Goal: Information Seeking & Learning: Learn about a topic

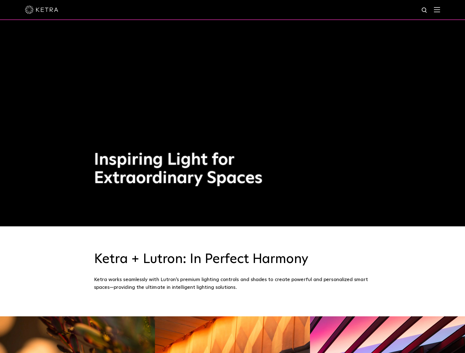
scroll to position [113, 0]
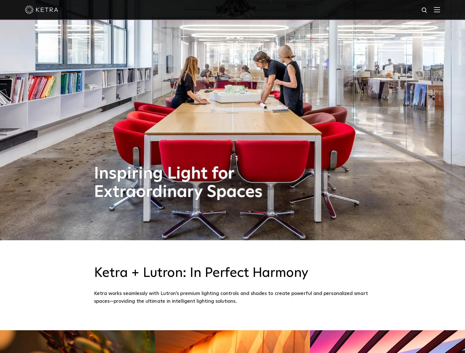
click at [438, 10] on img at bounding box center [437, 9] width 6 height 5
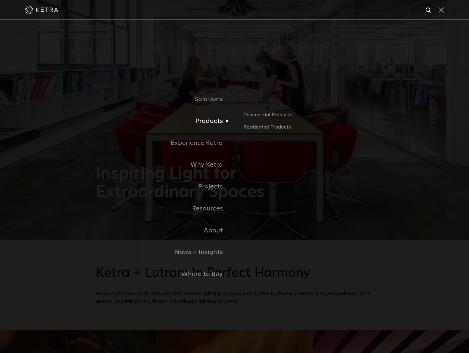
click at [214, 123] on link "Products" at bounding box center [165, 121] width 139 height 22
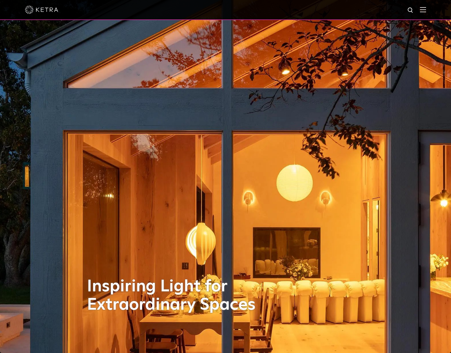
click at [426, 12] on img at bounding box center [423, 9] width 6 height 5
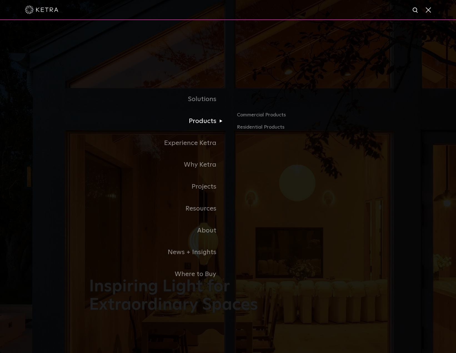
click at [198, 122] on link "Products" at bounding box center [158, 121] width 139 height 22
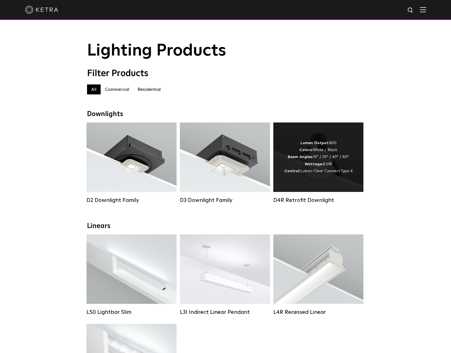
click at [315, 162] on div "Lumen Output: 800 Colors: White / Black Beam Angles: 15° / 25° / 40° / 60° Watt…" at bounding box center [319, 157] width 68 height 35
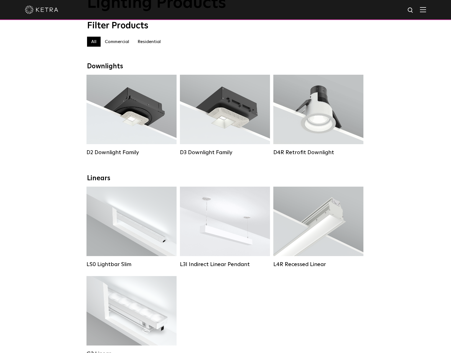
scroll to position [55, 0]
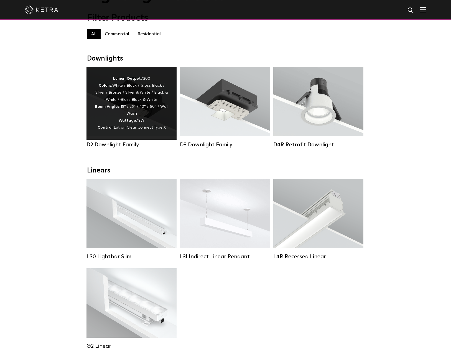
click at [151, 136] on div "Lumen Output: 1200 Colors: White / Black / Gloss Black / Silver / Bronze / Silv…" at bounding box center [132, 103] width 90 height 73
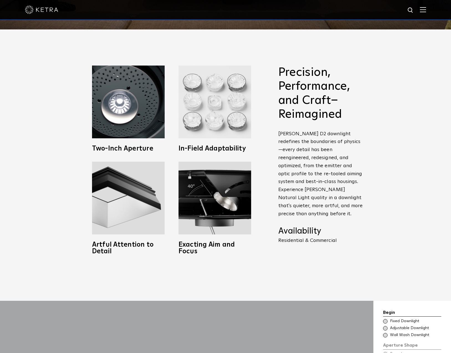
scroll to position [333, 0]
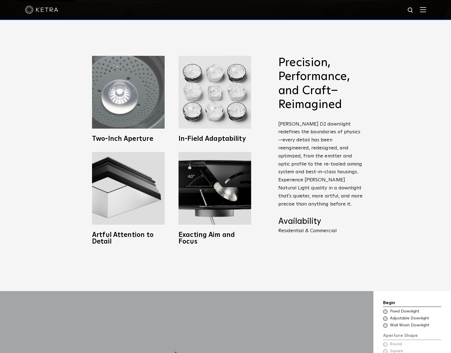
click at [152, 100] on img at bounding box center [128, 92] width 73 height 73
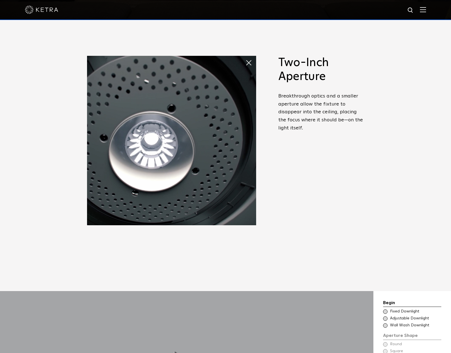
click at [251, 59] on span at bounding box center [251, 62] width 11 height 11
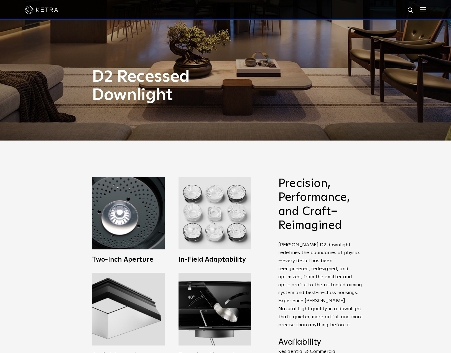
scroll to position [277, 0]
